Goal: Task Accomplishment & Management: Use online tool/utility

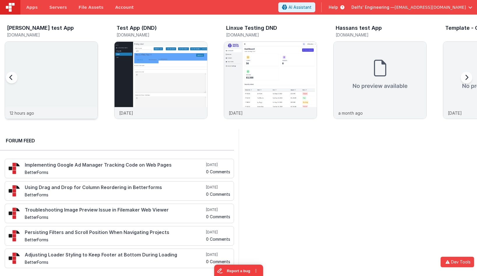
click at [76, 71] on img at bounding box center [51, 88] width 93 height 93
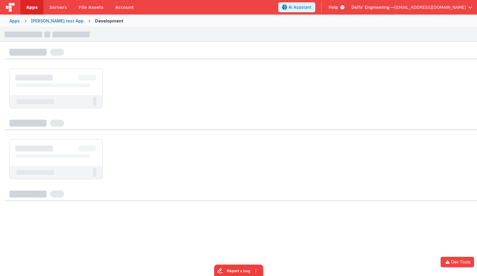
click at [86, 73] on div at bounding box center [56, 81] width 93 height 24
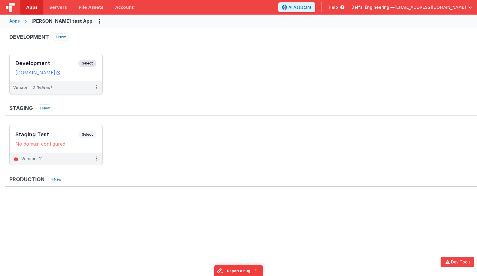
click at [91, 63] on span "Select" at bounding box center [87, 63] width 18 height 7
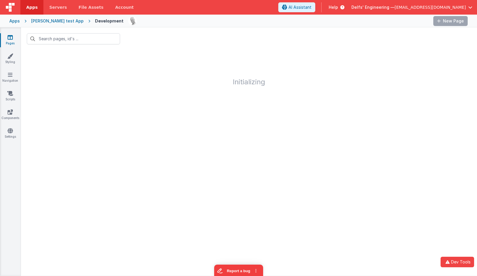
drag, startPoint x: 141, startPoint y: 72, endPoint x: 122, endPoint y: 67, distance: 20.2
click at [141, 72] on h1 "Initializing" at bounding box center [249, 68] width 456 height 36
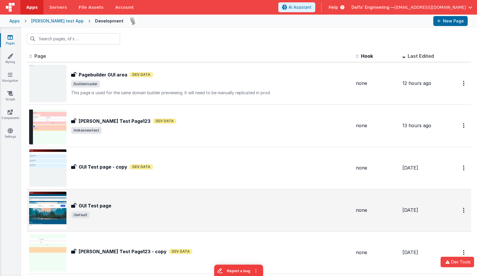
click at [57, 212] on img at bounding box center [47, 209] width 37 height 37
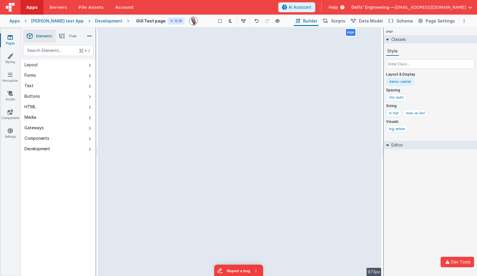
click at [416, 129] on div "bg-white" at bounding box center [430, 130] width 89 height 10
click at [417, 172] on div "page Classes Style Layout & Display items-center Spacing mx-auto Sizing h-full …" at bounding box center [430, 151] width 93 height 248
click at [12, 131] on icon at bounding box center [10, 131] width 5 height 6
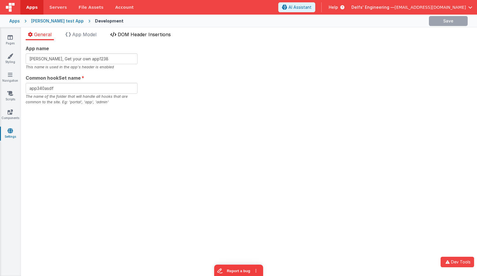
click at [161, 39] on li "DOM Header Insertions" at bounding box center [140, 35] width 65 height 9
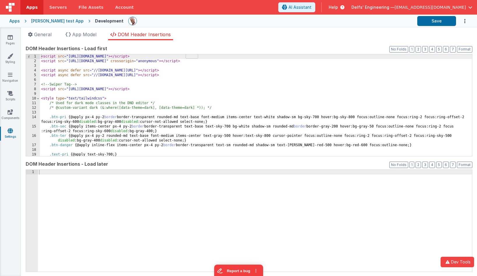
click at [11, 134] on link "Settings" at bounding box center [10, 134] width 21 height 12
click at [95, 36] on span "App Model" at bounding box center [84, 34] width 24 height 6
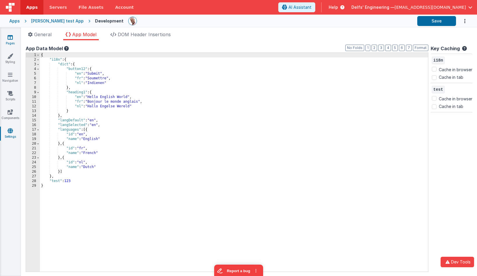
click at [11, 38] on icon at bounding box center [10, 37] width 5 height 6
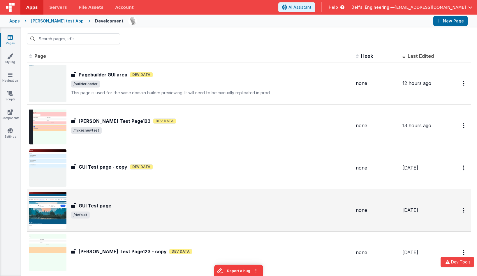
click at [112, 199] on div "GUI Test page GUI Test page /default" at bounding box center [190, 209] width 322 height 37
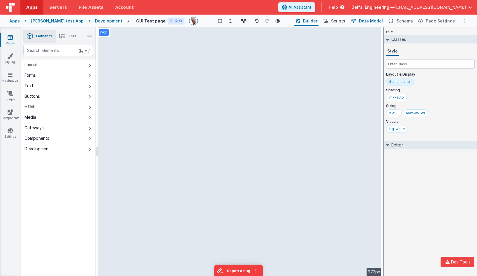
click at [379, 20] on span "Data Model" at bounding box center [371, 21] width 24 height 6
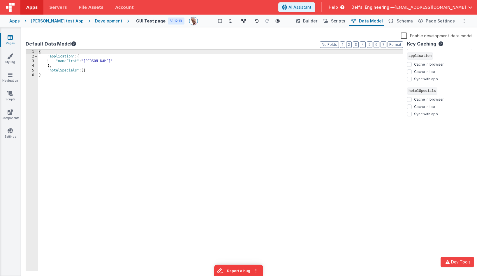
click at [405, 36] on label "Enable development data model" at bounding box center [437, 35] width 72 height 7
click at [0, 0] on input "Enable development data model" at bounding box center [0, 0] width 0 height 0
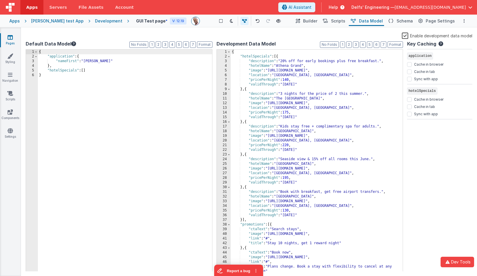
click at [405, 36] on label "Enable development data model" at bounding box center [437, 35] width 71 height 7
click at [0, 0] on input "Enable development data model" at bounding box center [0, 0] width 0 height 0
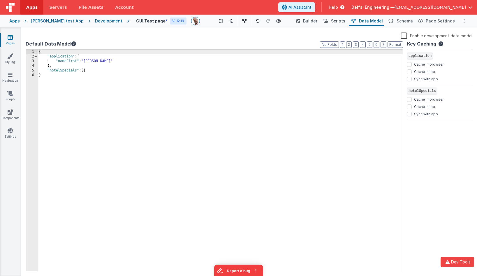
click at [405, 36] on label "Enable development data model" at bounding box center [437, 35] width 72 height 7
click at [0, 0] on input "Enable development data model" at bounding box center [0, 0] width 0 height 0
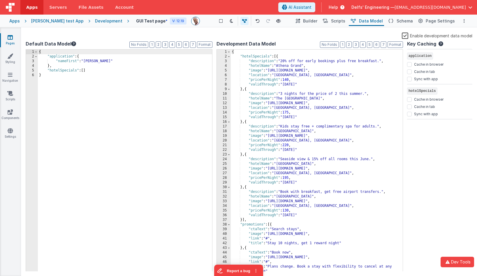
click at [405, 36] on label "Enable development data model" at bounding box center [437, 35] width 71 height 7
click at [0, 0] on input "Enable development data model" at bounding box center [0, 0] width 0 height 0
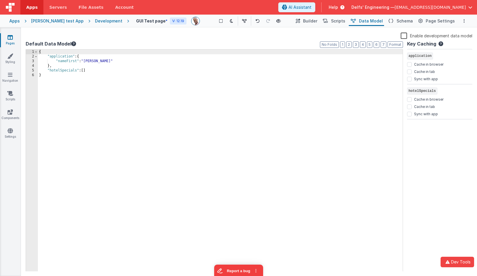
click at [405, 36] on label "Enable development data model" at bounding box center [437, 35] width 72 height 7
click at [0, 0] on input "Enable development data model" at bounding box center [0, 0] width 0 height 0
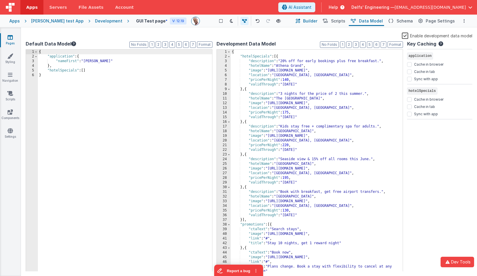
click at [308, 22] on button "Builder" at bounding box center [306, 21] width 25 height 10
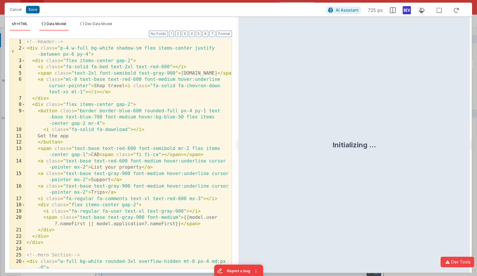
click at [57, 23] on span "Data Model" at bounding box center [57, 24] width 20 height 4
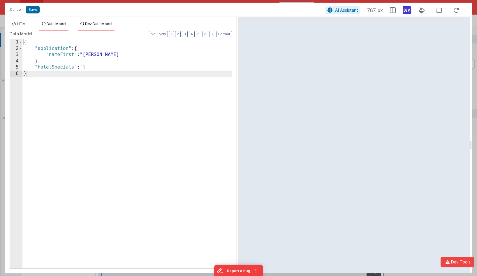
click at [95, 24] on span "Dev Data Model" at bounding box center [98, 24] width 27 height 4
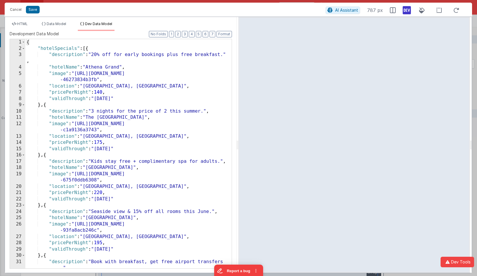
click at [132, 23] on ul "HTML Data Model Dev Data Model" at bounding box center [121, 26] width 232 height 9
click at [14, 10] on button "Cancel" at bounding box center [15, 10] width 17 height 8
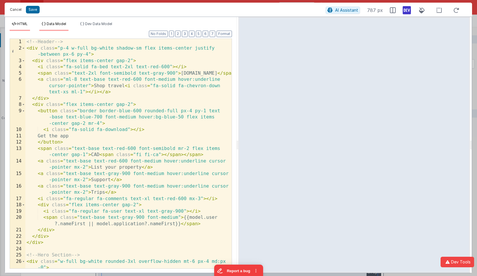
drag, startPoint x: 20, startPoint y: 10, endPoint x: 43, endPoint y: 22, distance: 26.2
click at [20, 10] on button "Cancel" at bounding box center [15, 10] width 17 height 8
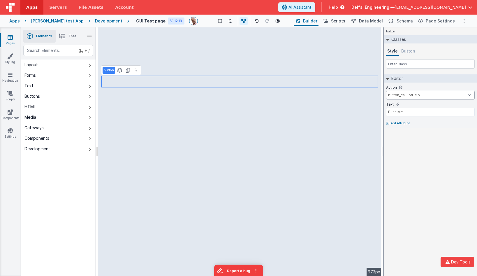
click at [405, 97] on select "button_callForHelp onFormLoad BigFunction button_callForHelp onAppLoad onLogin" at bounding box center [430, 95] width 89 height 9
click at [343, 17] on button "Scripts" at bounding box center [334, 21] width 26 height 10
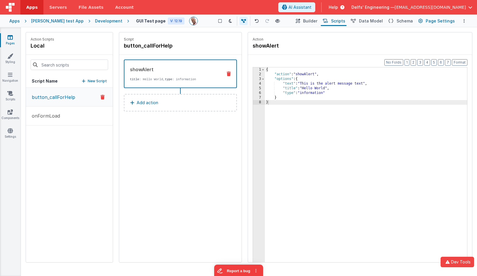
click at [441, 21] on span "Page Settings" at bounding box center [440, 21] width 29 height 6
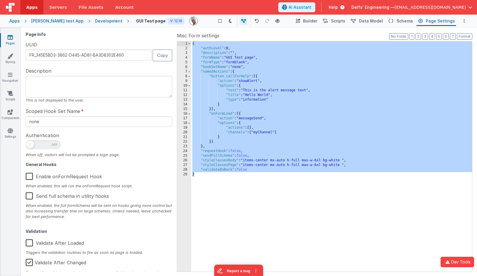
drag, startPoint x: 209, startPoint y: 162, endPoint x: 162, endPoint y: 10, distance: 158.7
click at [162, 10] on div "Apps Servers File Assets Account Some FUTURE Slot AI Assistant Help [PERSON_NAM…" at bounding box center [238, 138] width 477 height 276
click at [139, 39] on div "Page Info UUID FR_345E5BD3-3862-D445-AD81-BA3D8302E460 Copy Description This is…" at bounding box center [100, 151] width 149 height 239
click at [252, 73] on div "{ "authLevel" : 0 , "description" : "" , "formName" : "GUI Test page" , "formTy…" at bounding box center [331, 160] width 281 height 239
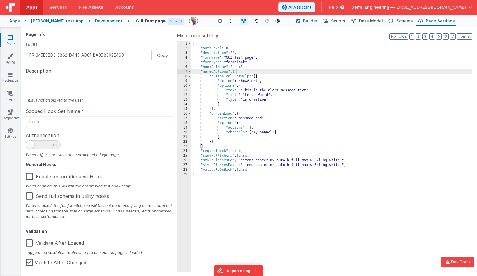
click at [309, 17] on button "Builder" at bounding box center [306, 21] width 25 height 10
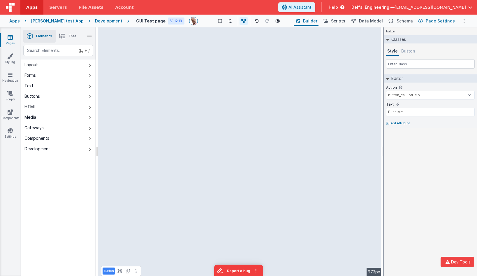
click at [439, 22] on span "Page Settings" at bounding box center [440, 21] width 29 height 6
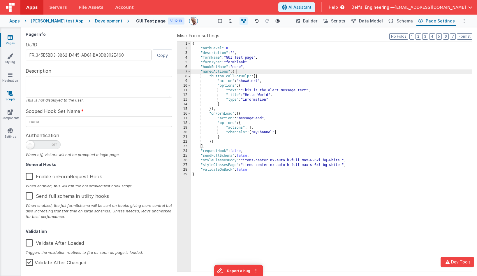
click at [11, 97] on link "Scripts" at bounding box center [10, 96] width 21 height 12
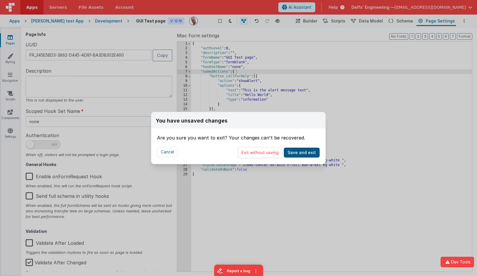
drag, startPoint x: 259, startPoint y: 152, endPoint x: 288, endPoint y: 147, distance: 29.3
click at [259, 152] on button "Exit without saving" at bounding box center [260, 152] width 45 height 11
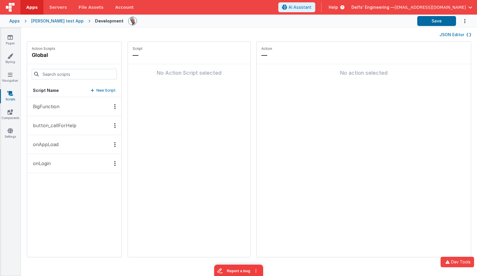
click at [465, 34] on button "JSON Editor" at bounding box center [455, 35] width 32 height 6
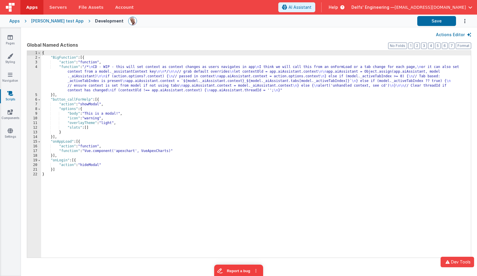
click at [465, 34] on button "Actions Editor" at bounding box center [453, 35] width 35 height 6
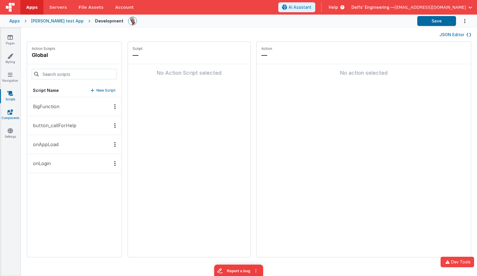
click at [9, 110] on icon at bounding box center [10, 112] width 5 height 6
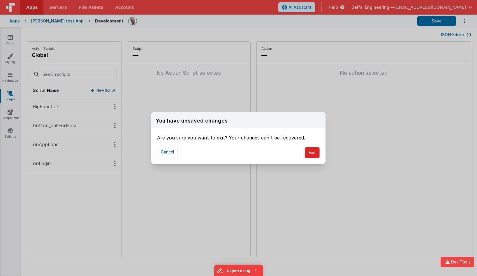
click at [311, 152] on button "Exit" at bounding box center [312, 152] width 15 height 11
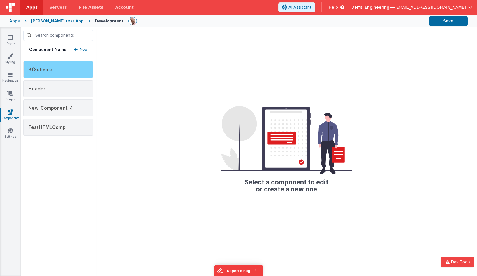
click at [62, 71] on div "BfSchema" at bounding box center [58, 69] width 70 height 17
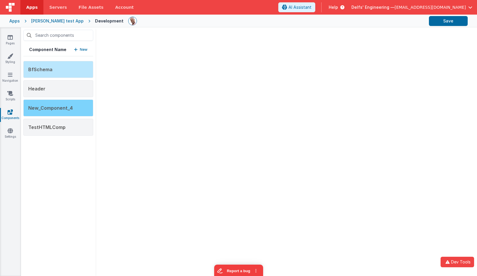
click at [77, 101] on div "New_Component_4" at bounding box center [58, 107] width 70 height 17
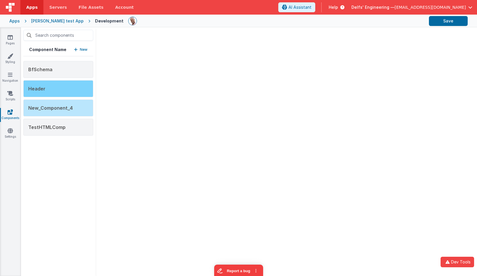
click at [73, 89] on div "Header" at bounding box center [58, 88] width 70 height 17
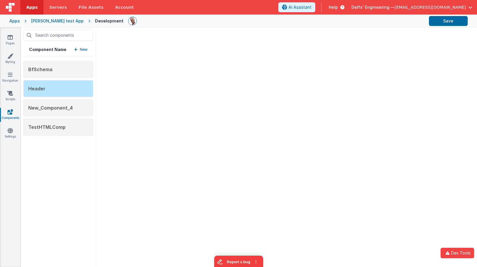
click at [240, 123] on div "Component Name New BfSchema Header New_Component_4 TestHTMLComp" at bounding box center [249, 146] width 456 height 239
click at [10, 131] on icon at bounding box center [10, 131] width 5 height 6
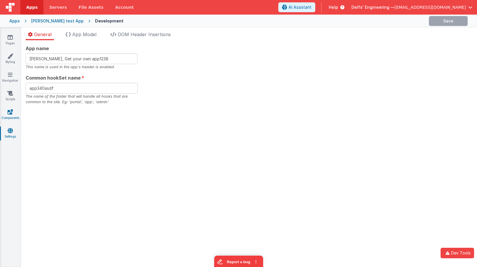
click at [10, 113] on icon at bounding box center [10, 112] width 5 height 6
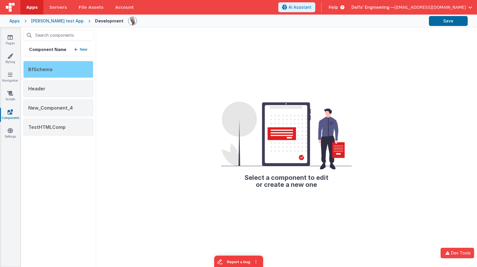
click at [74, 70] on div "BfSchema" at bounding box center [58, 69] width 70 height 17
